Goal: Task Accomplishment & Management: Use online tool/utility

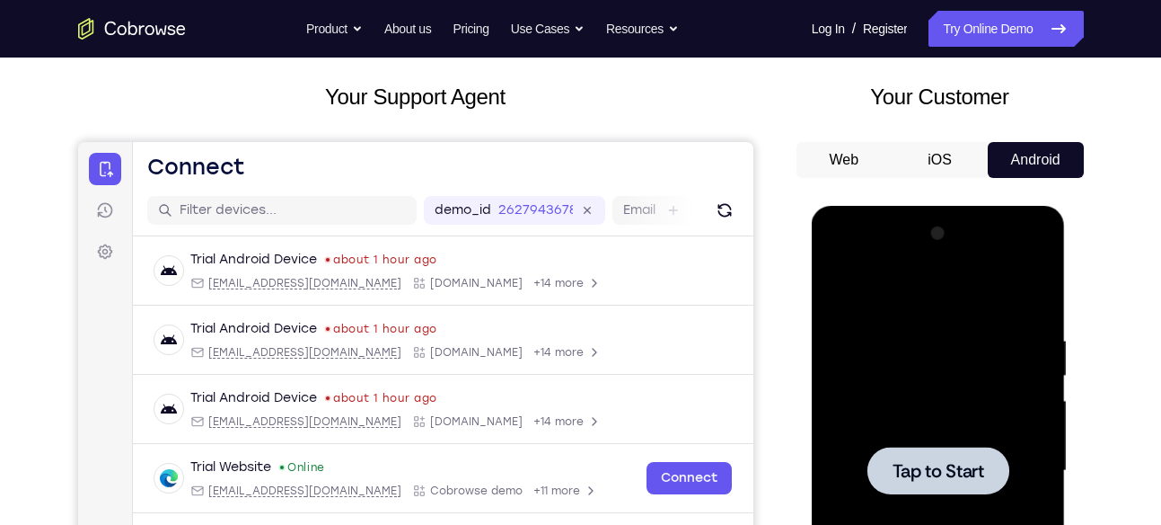
scroll to position [92, 0]
click at [957, 453] on div at bounding box center [939, 470] width 142 height 48
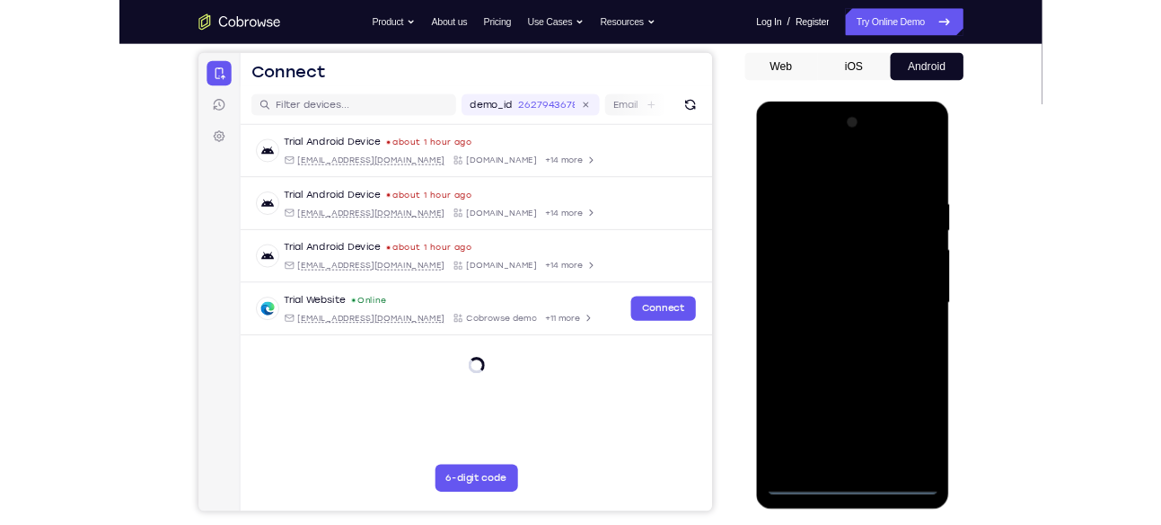
scroll to position [160, 0]
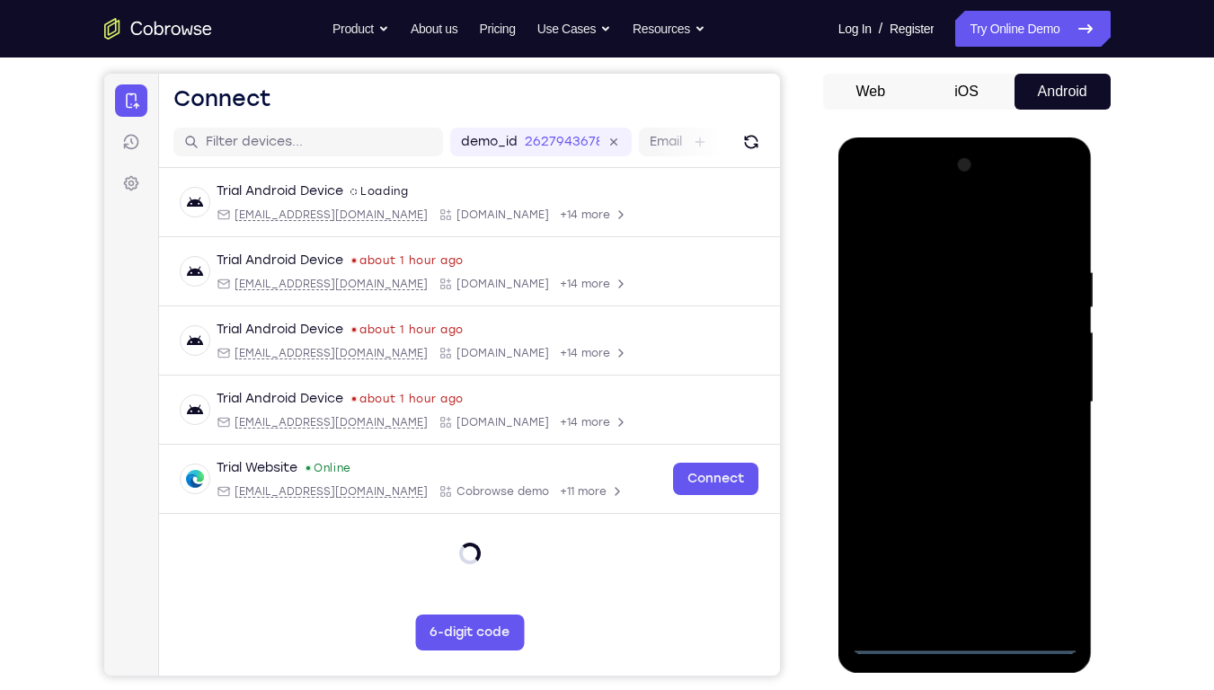
click at [972, 524] on div at bounding box center [965, 402] width 226 height 503
click at [964, 524] on div at bounding box center [965, 402] width 226 height 503
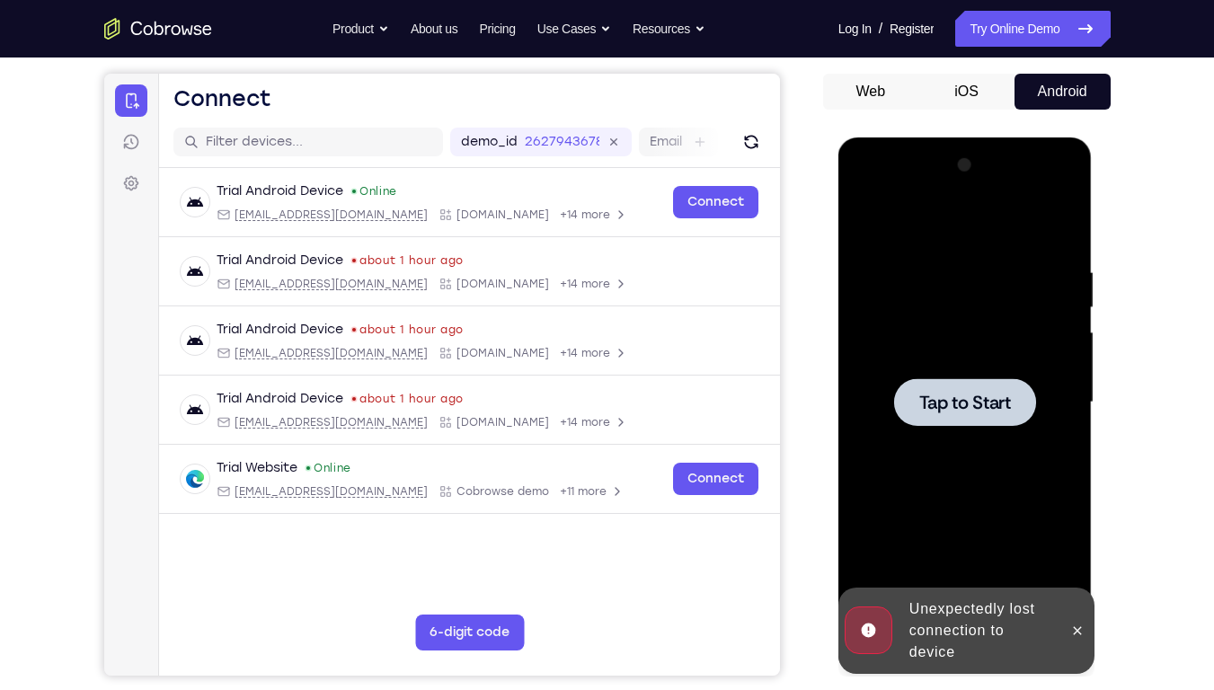
click at [950, 411] on span "Tap to Start" at bounding box center [965, 402] width 92 height 18
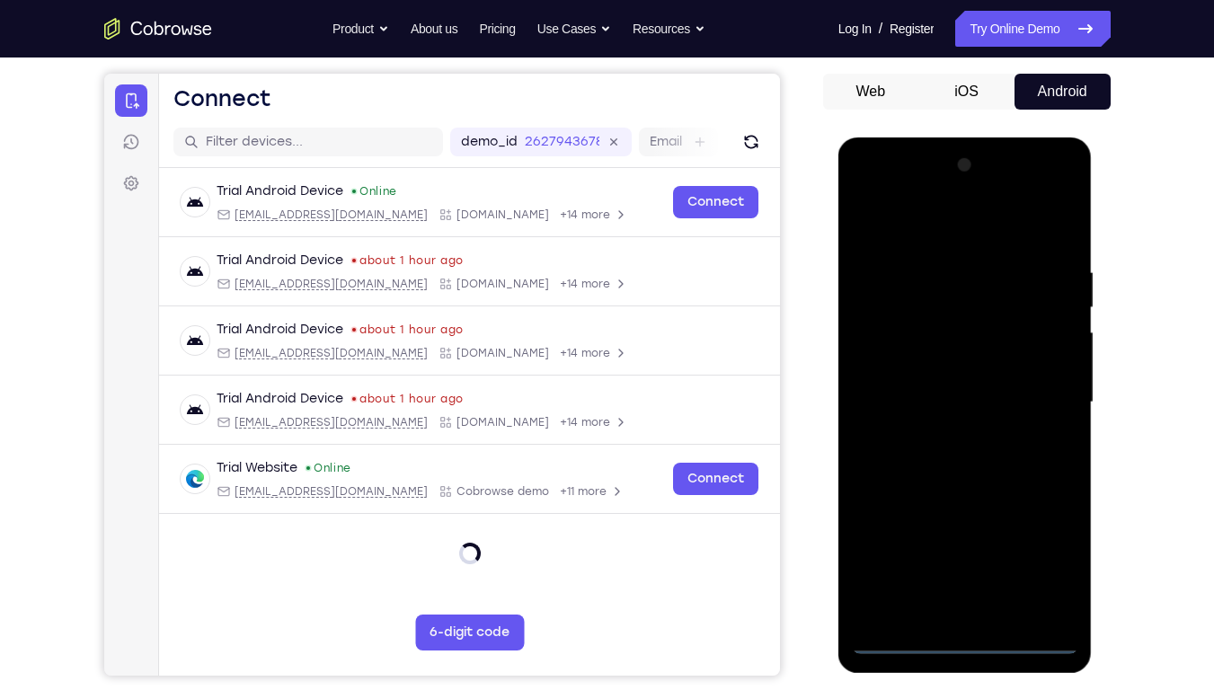
click at [958, 524] on div at bounding box center [965, 402] width 226 height 503
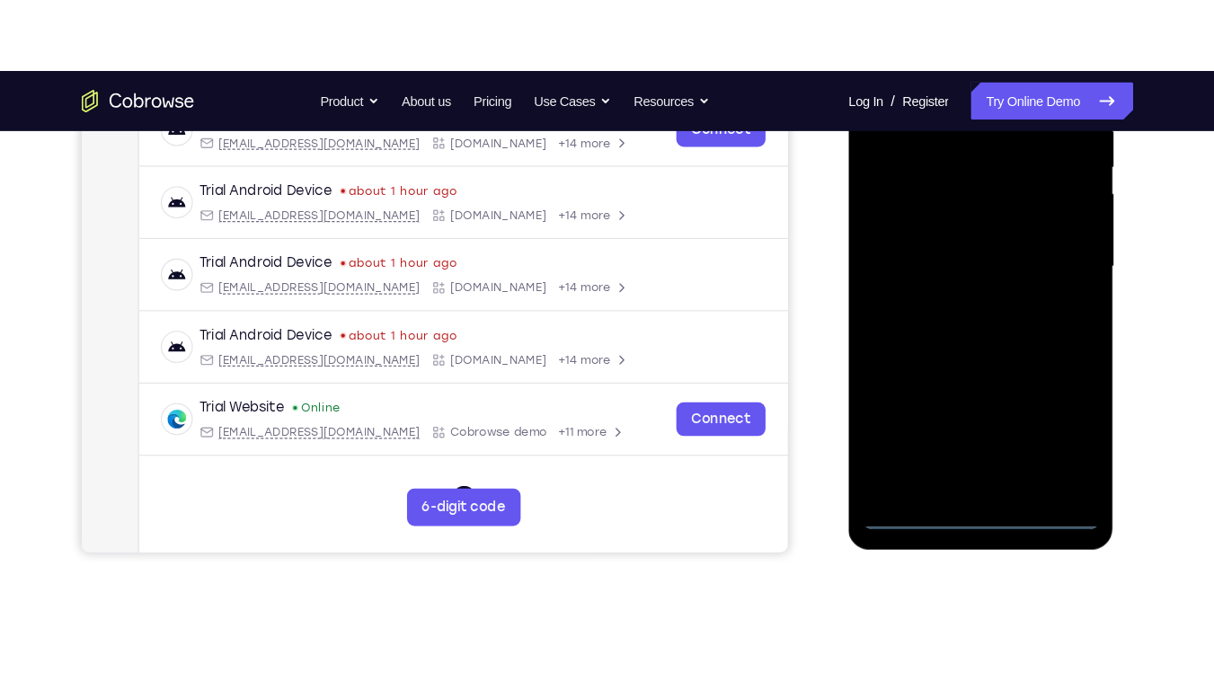
scroll to position [375, 0]
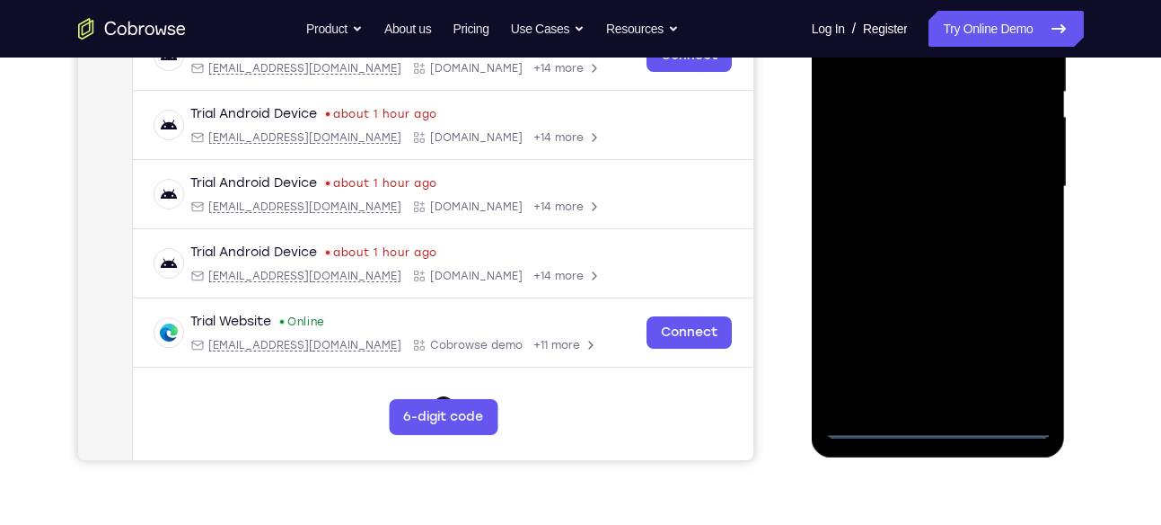
click at [936, 419] on div at bounding box center [939, 186] width 226 height 503
click at [1015, 348] on div at bounding box center [939, 186] width 226 height 503
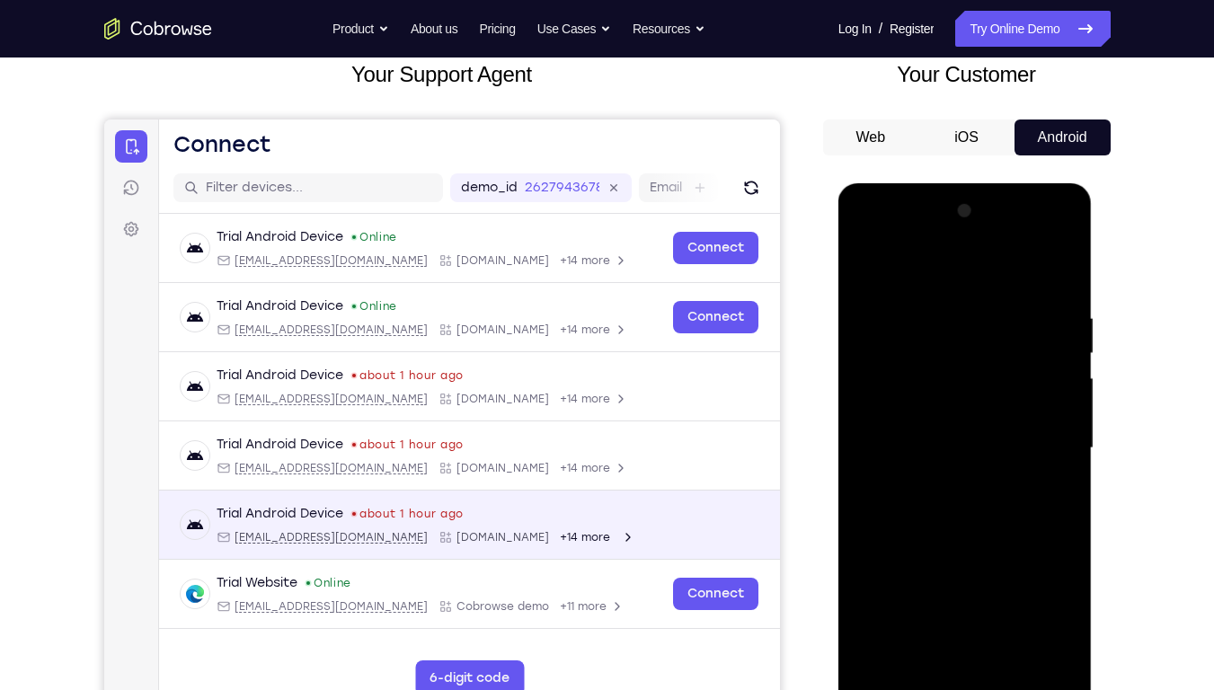
scroll to position [113, 0]
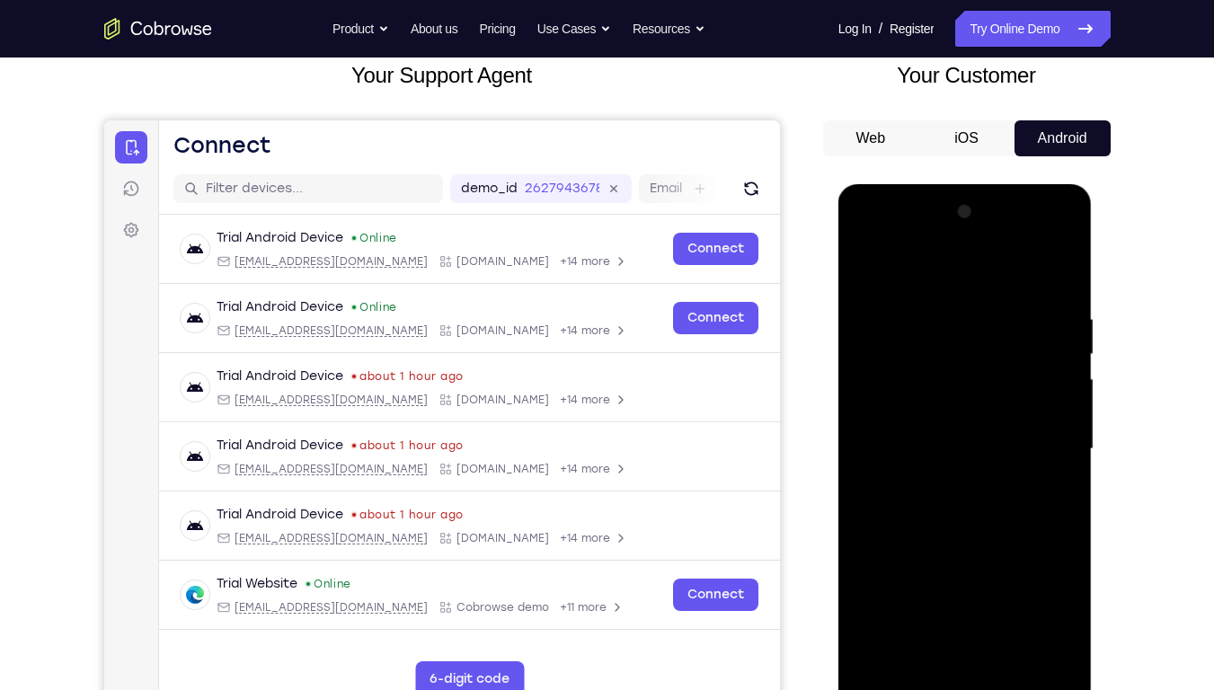
click at [1038, 524] on div at bounding box center [965, 449] width 226 height 503
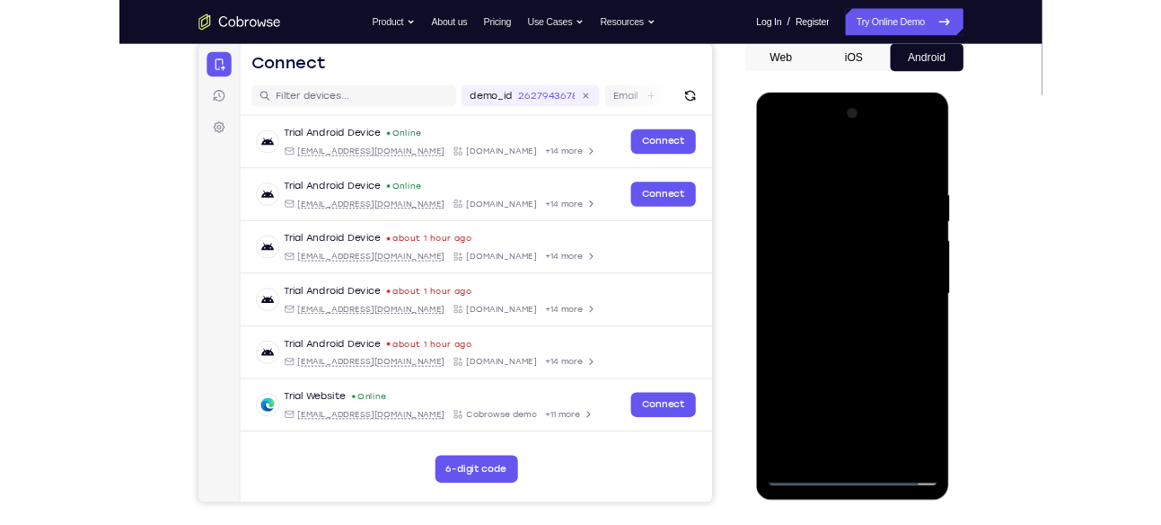
scroll to position [177, 0]
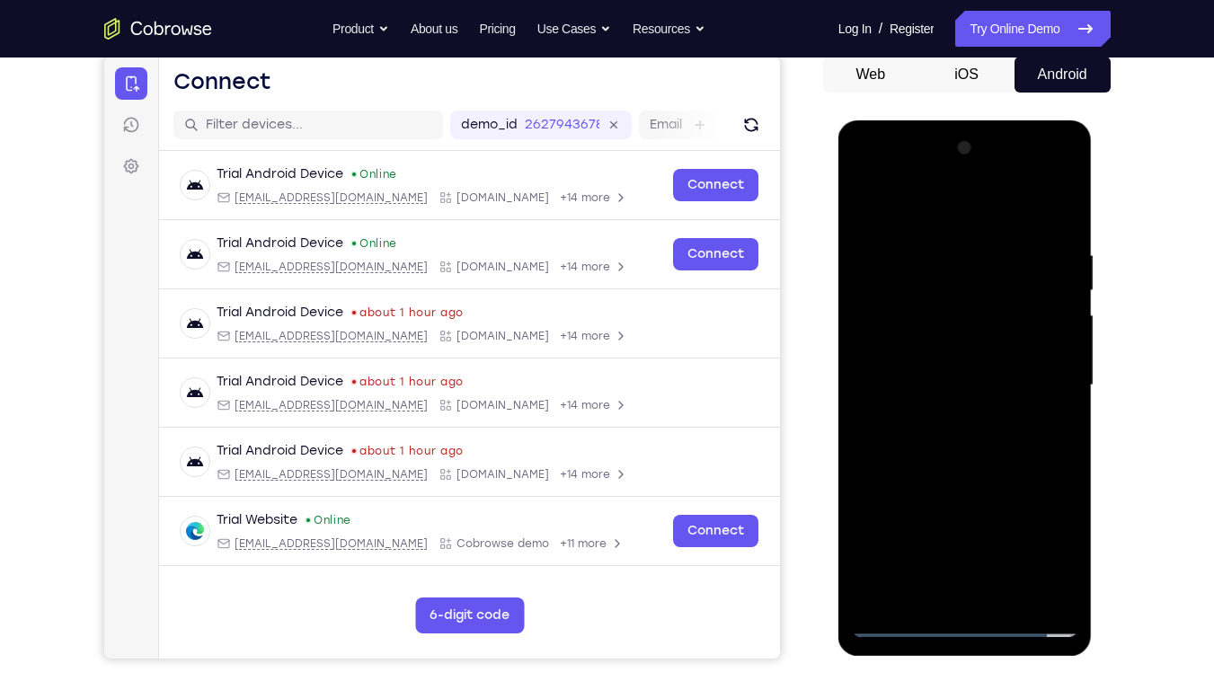
click at [985, 208] on div at bounding box center [965, 385] width 226 height 503
click at [914, 213] on div at bounding box center [965, 385] width 226 height 503
click at [1031, 384] on div at bounding box center [965, 385] width 226 height 503
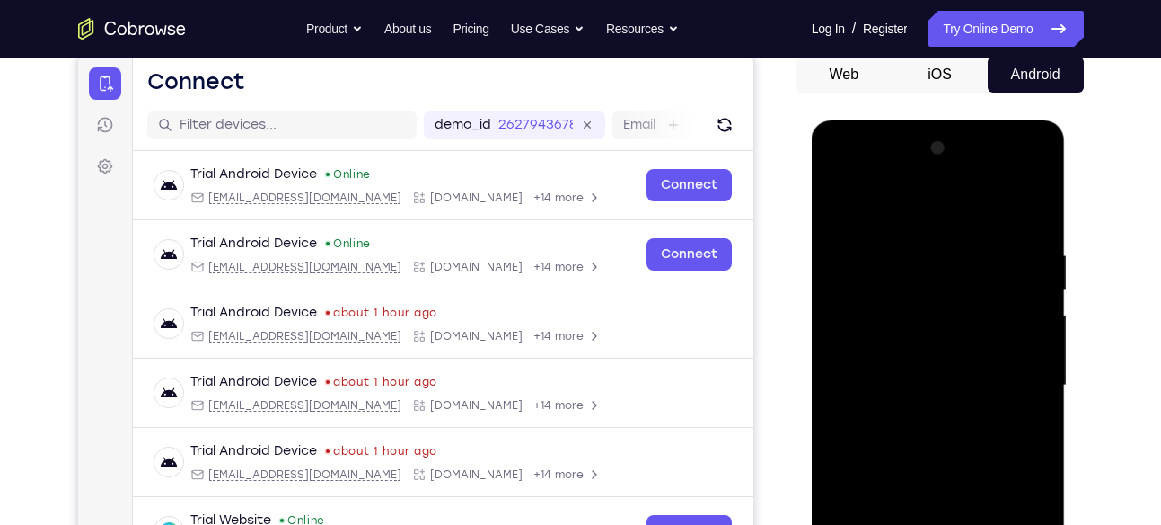
click at [918, 415] on div at bounding box center [939, 385] width 226 height 503
click at [932, 371] on div at bounding box center [939, 385] width 142 height 48
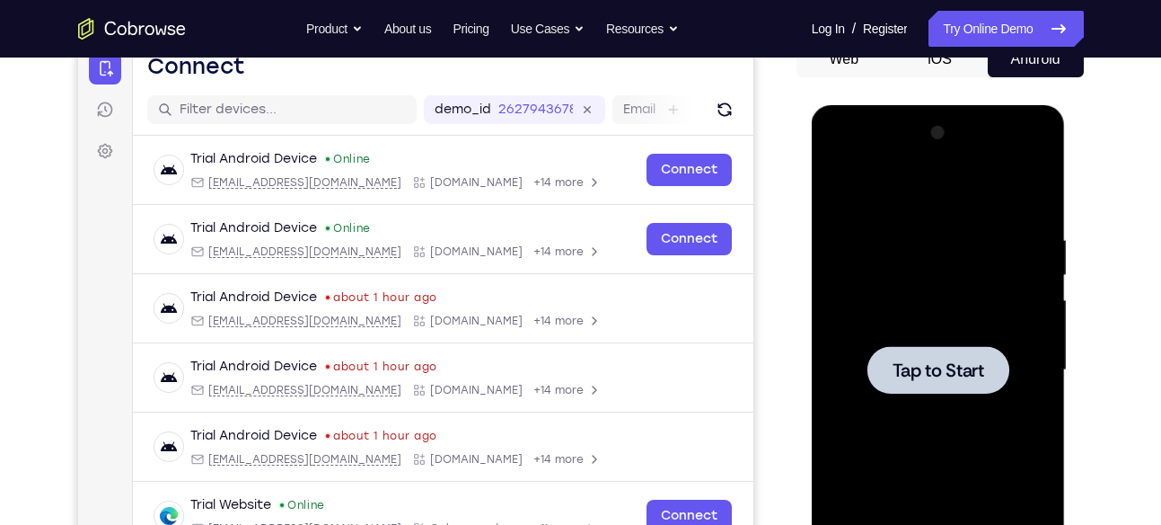
scroll to position [193, 0]
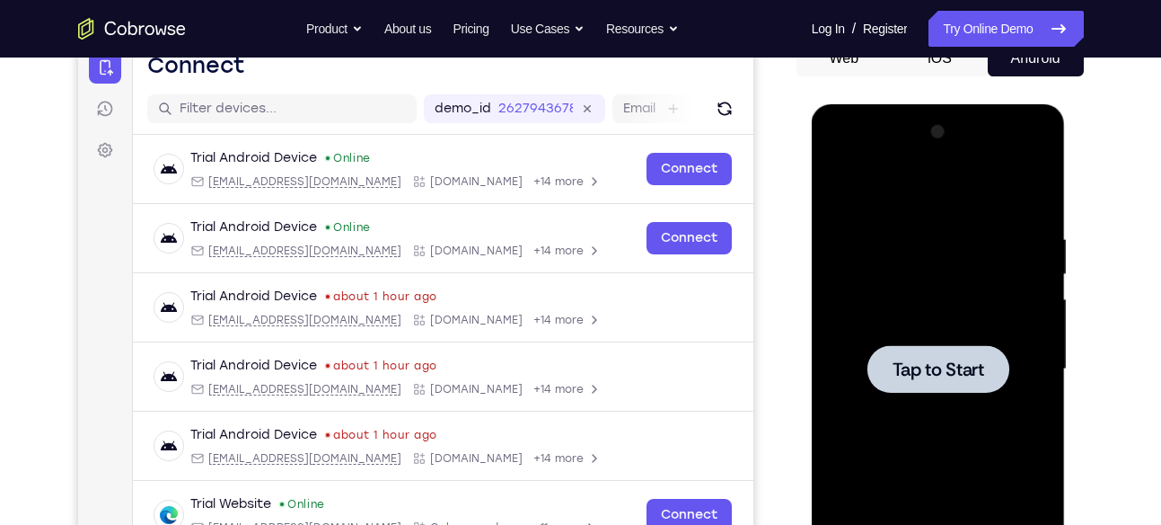
drag, startPoint x: 1576, startPoint y: 186, endPoint x: 921, endPoint y: 371, distance: 681.4
click at [921, 371] on span "Tap to Start" at bounding box center [939, 369] width 92 height 18
